Goal: Information Seeking & Learning: Learn about a topic

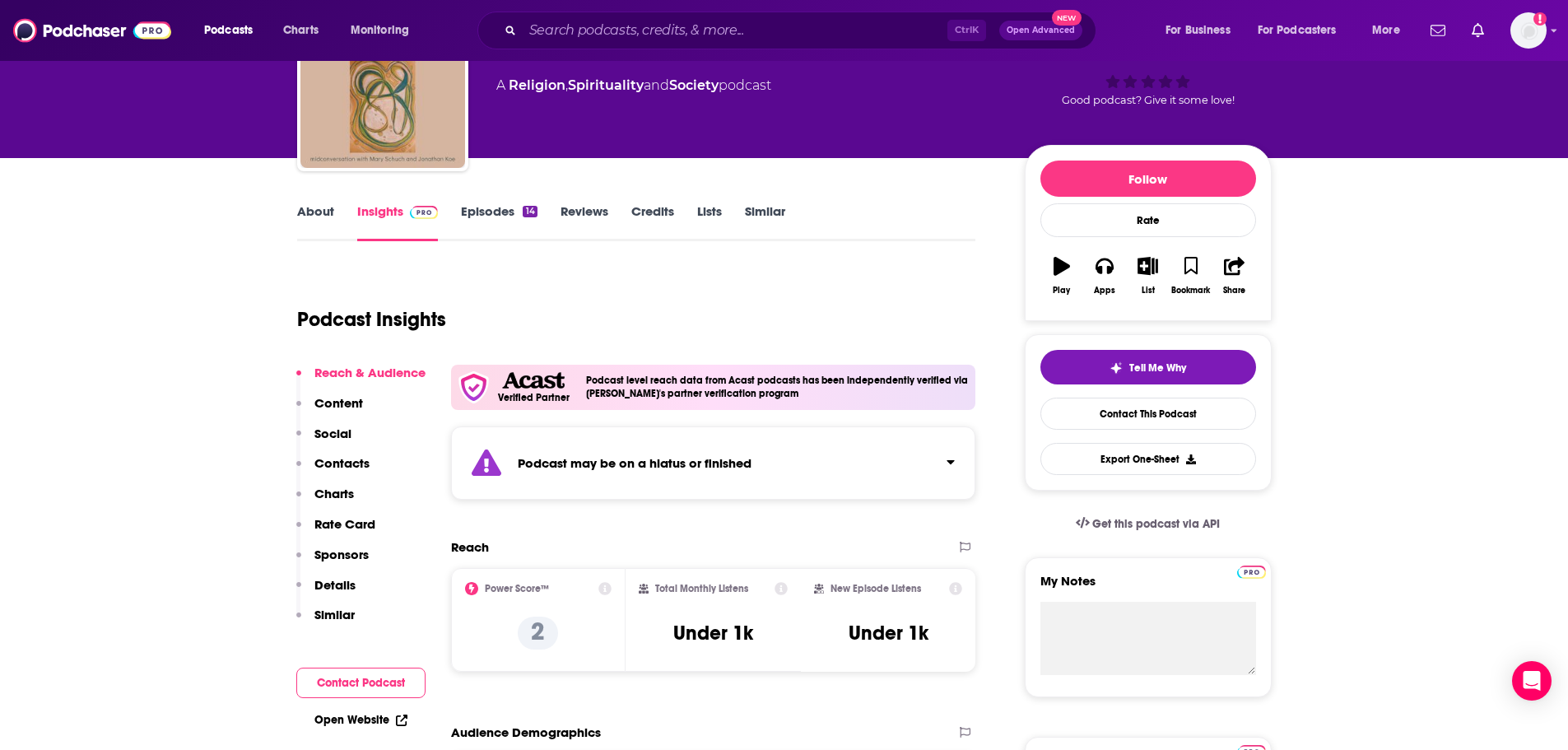
scroll to position [82, 0]
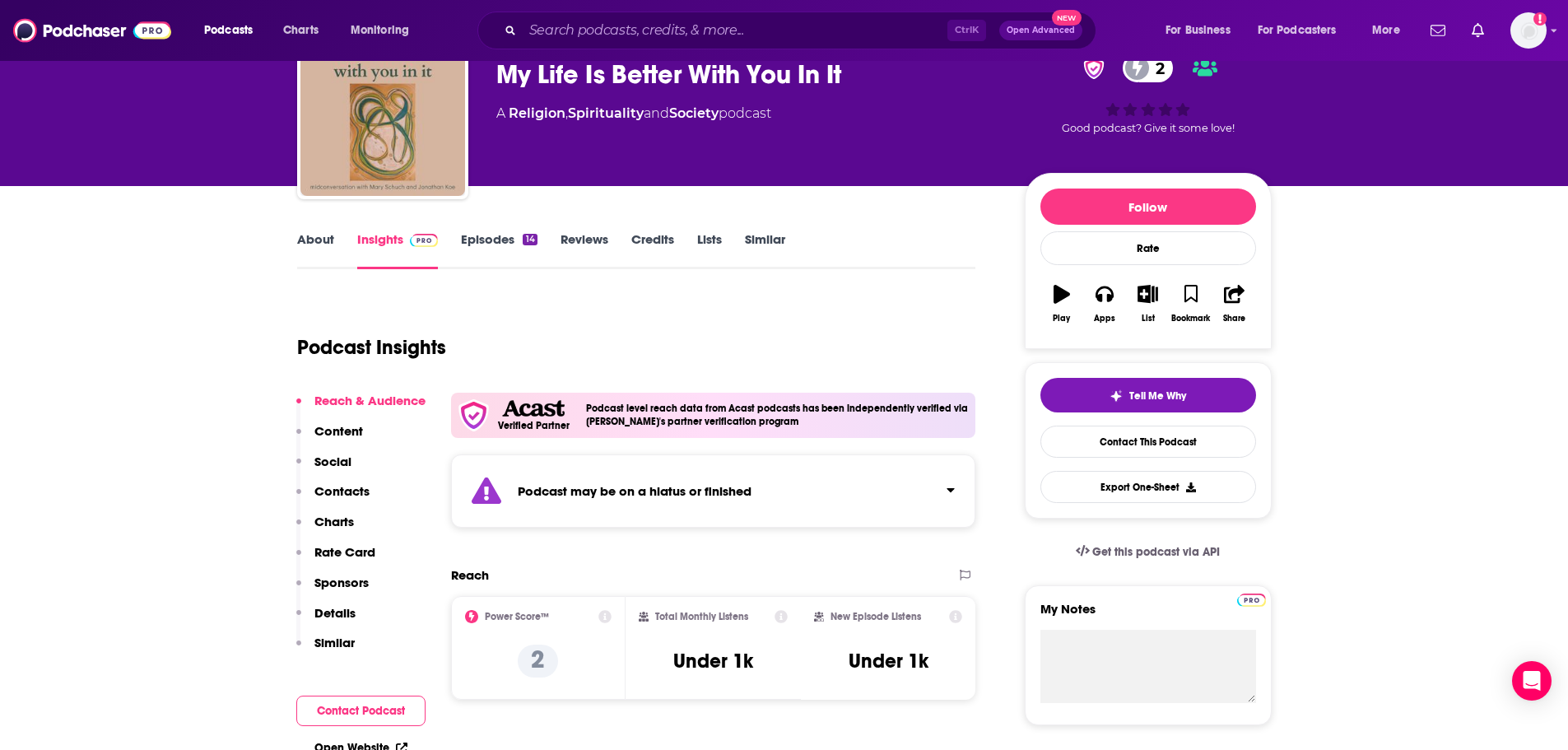
click at [319, 241] on link "About" at bounding box center [316, 250] width 37 height 38
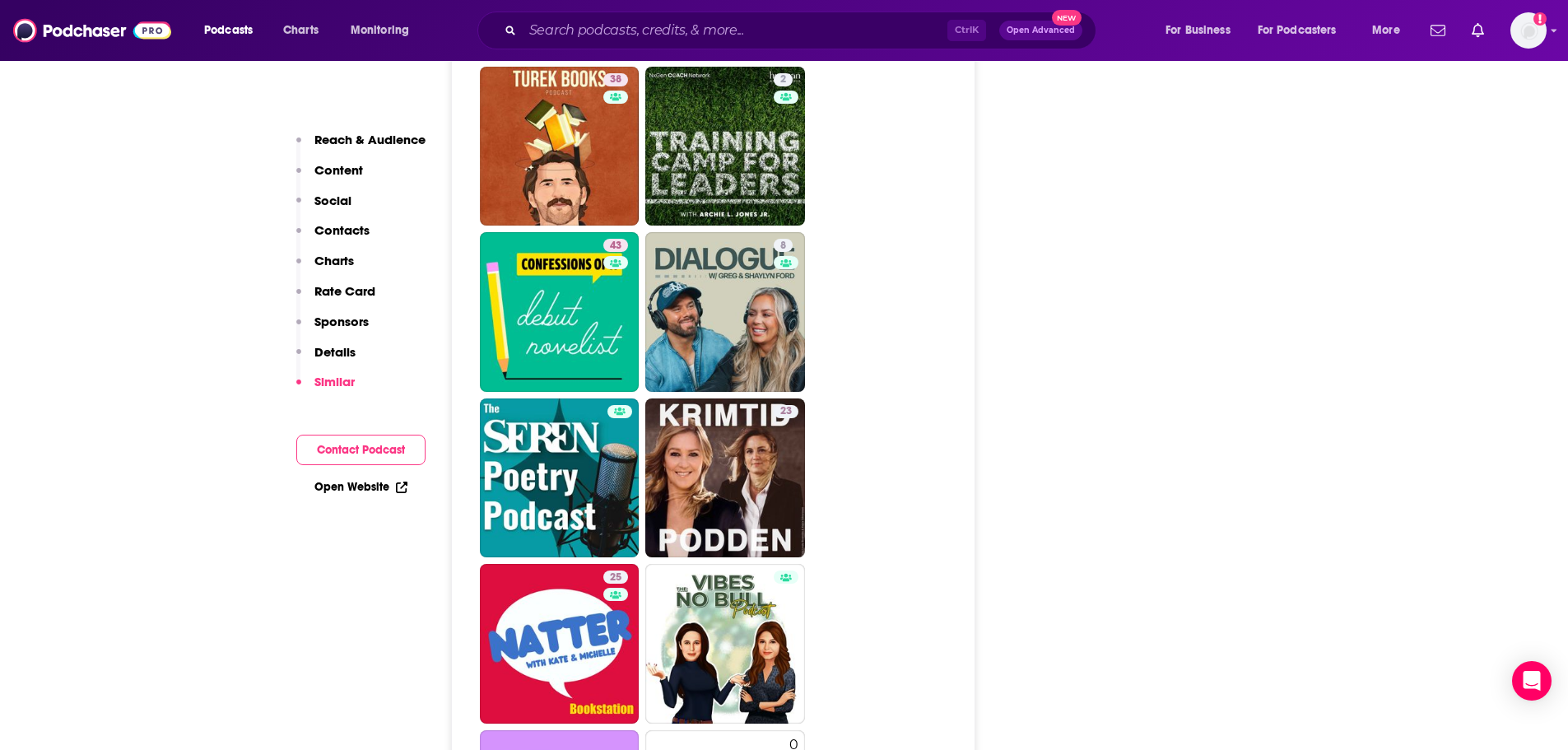
scroll to position [3128, 0]
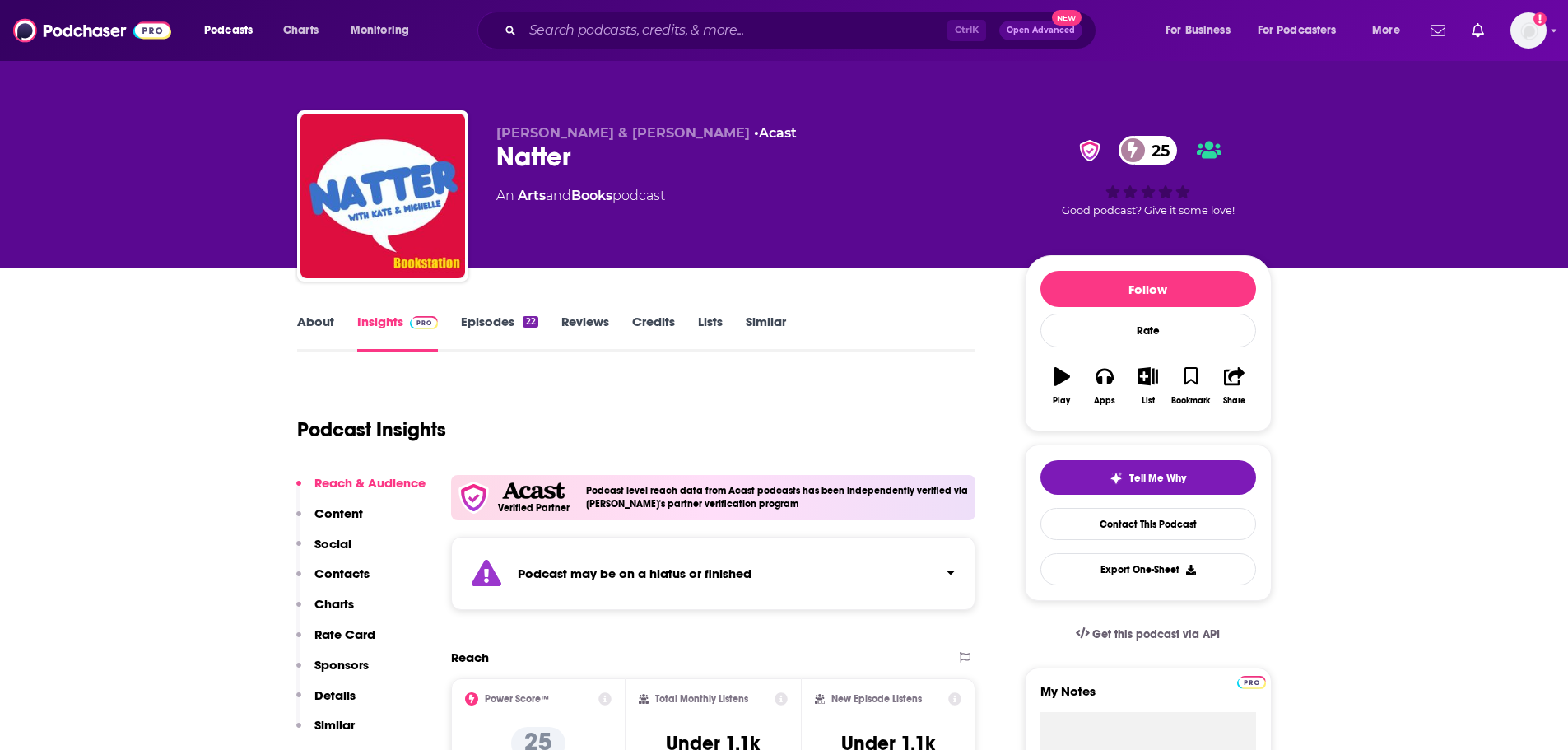
click at [317, 327] on link "About" at bounding box center [316, 332] width 37 height 38
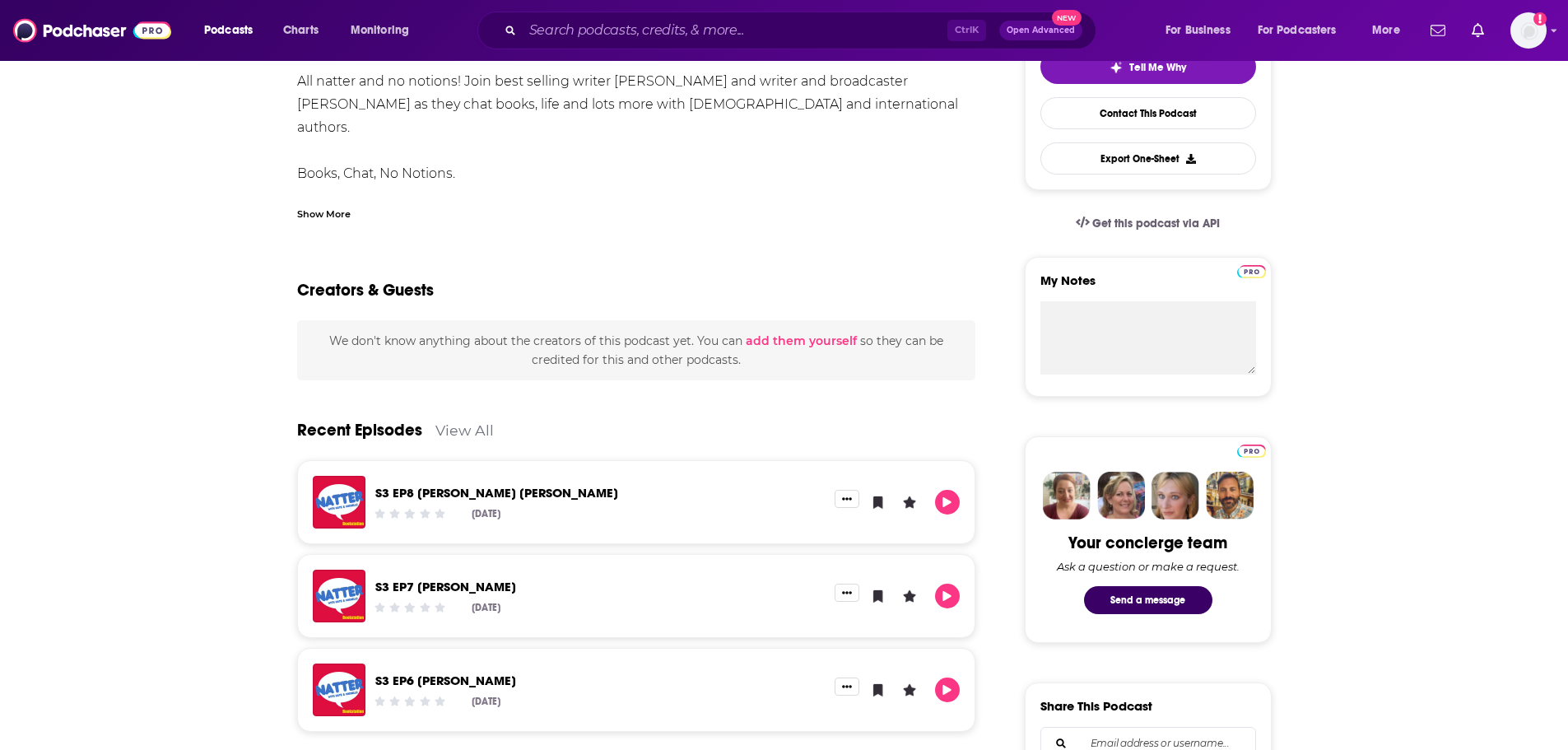
scroll to position [412, 0]
